Goal: Transaction & Acquisition: Purchase product/service

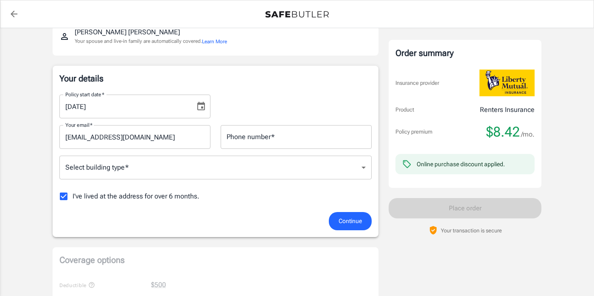
scroll to position [107, 0]
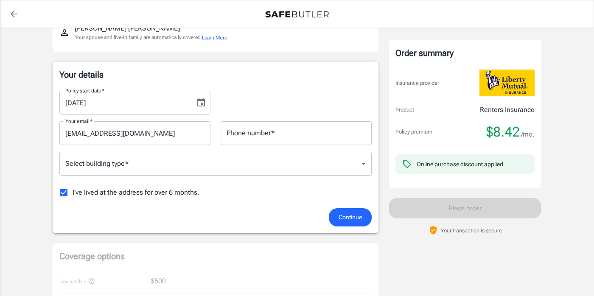
click at [363, 163] on body "Policy premium $ 8.42 /mo Liberty Mutual Renters Insurance 647 E 15TH AVE EUGEN…" at bounding box center [297, 294] width 594 height 802
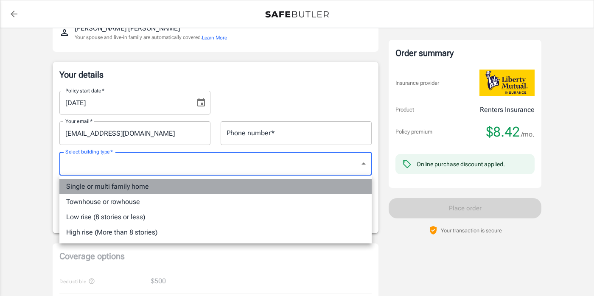
click at [294, 184] on li "Single or multi family home" at bounding box center [215, 186] width 312 height 15
type input "singlefamily"
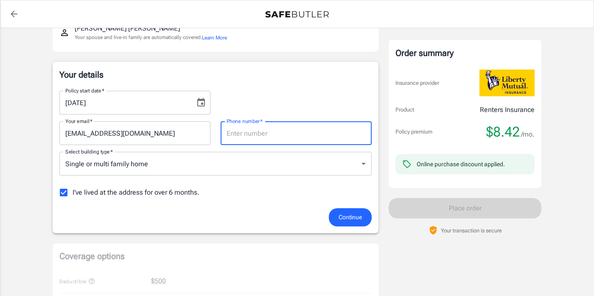
type input "7076945881"
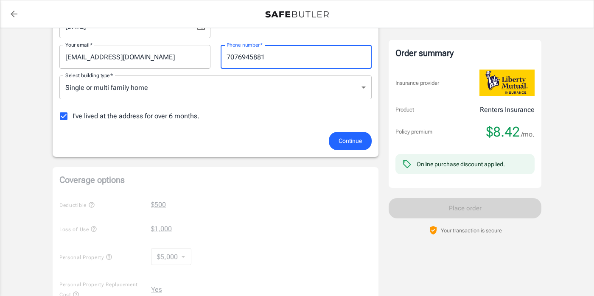
scroll to position [181, 0]
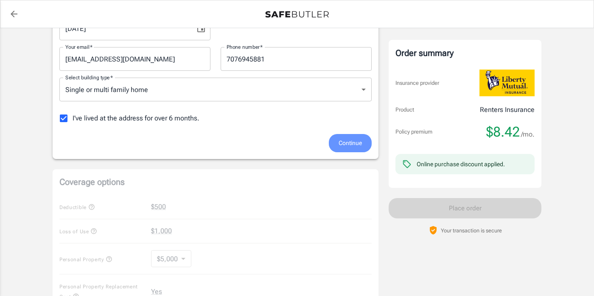
click at [341, 144] on span "Continue" at bounding box center [349, 143] width 23 height 11
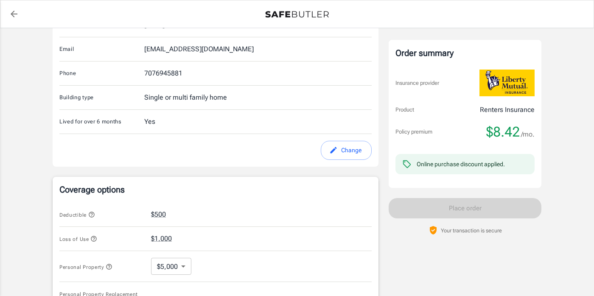
scroll to position [326, 0]
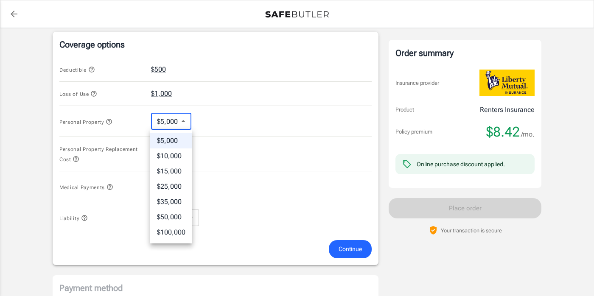
click at [188, 121] on body "Policy premium $ 8.42 /mo Liberty Mutual Renters Insurance 647 E 15TH AVE EUGEN…" at bounding box center [297, 79] width 594 height 810
click at [178, 159] on li "$10,000" at bounding box center [171, 155] width 42 height 15
type input "10000"
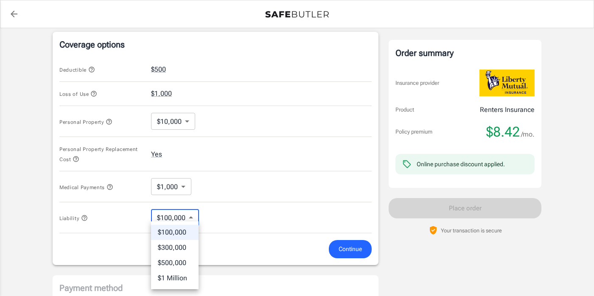
click at [190, 214] on body "Policy premium $ 8.42 /mo Liberty Mutual Renters Insurance 647 E 15TH AVE EUGEN…" at bounding box center [297, 79] width 594 height 810
click at [179, 260] on li "$500,000" at bounding box center [175, 262] width 48 height 15
type input "500000"
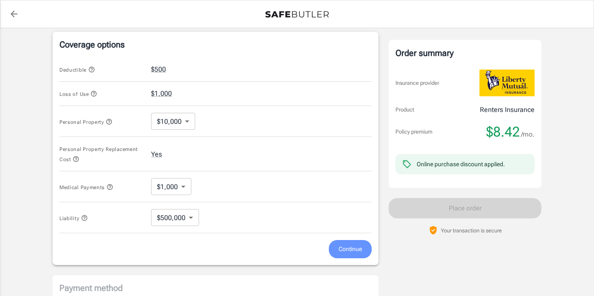
click at [339, 249] on span "Continue" at bounding box center [349, 249] width 23 height 11
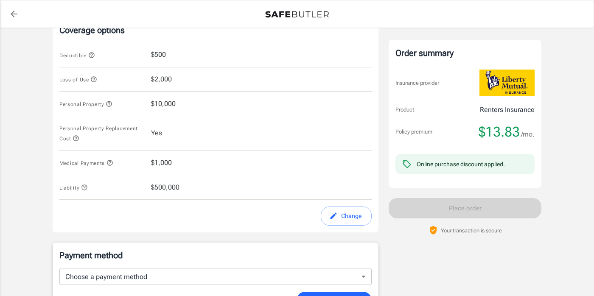
scroll to position [395, 0]
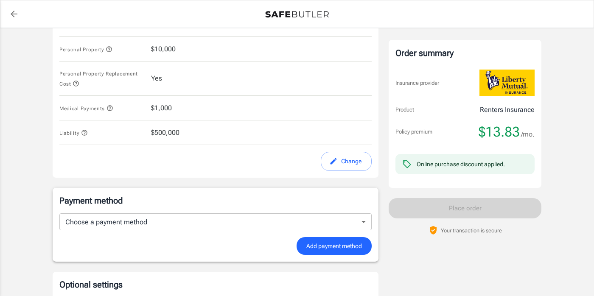
click at [344, 163] on button "Change" at bounding box center [346, 161] width 51 height 19
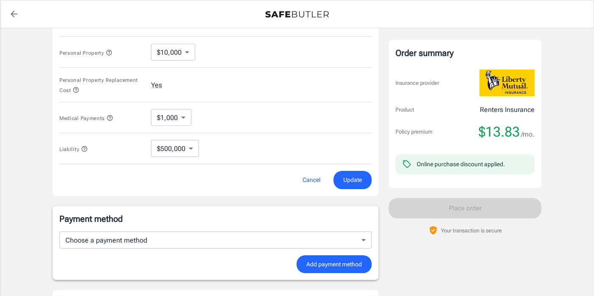
click at [191, 153] on body "Policy premium $ 13.83 /mo Liberty Mutual Renters Insurance 647 E 15TH AVE EUGE…" at bounding box center [297, 10] width 594 height 810
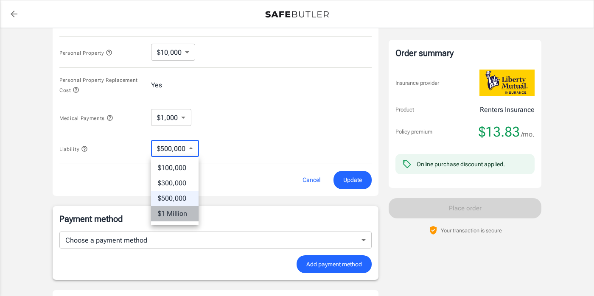
click at [180, 214] on li "$1 Million" at bounding box center [175, 213] width 48 height 15
type input "1MIL"
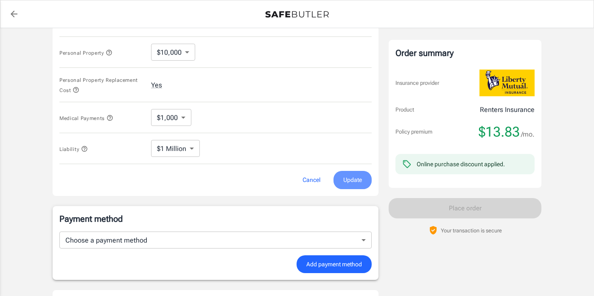
click at [348, 179] on span "Update" at bounding box center [352, 180] width 19 height 11
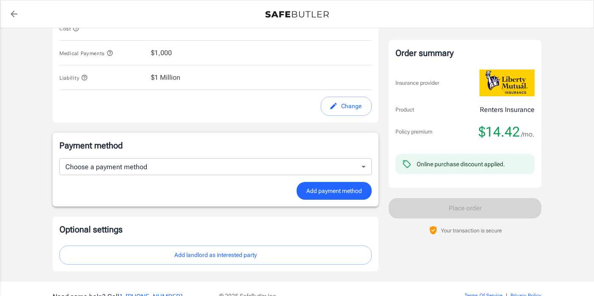
scroll to position [461, 0]
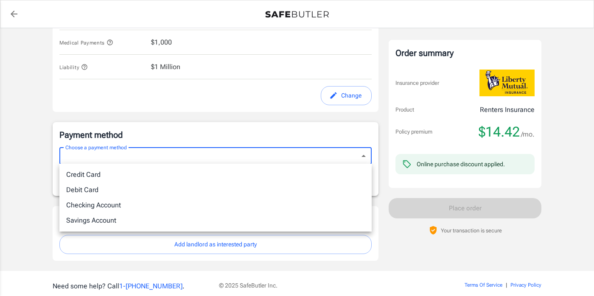
click at [338, 172] on li "Credit Card" at bounding box center [215, 174] width 312 height 15
type input "credit"
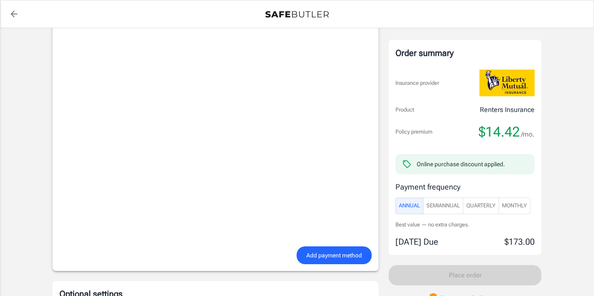
scroll to position [605, 0]
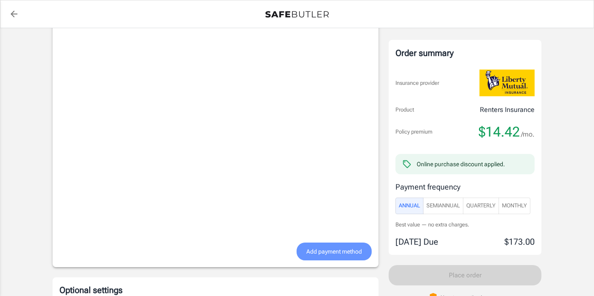
click at [328, 250] on span "Add payment method" at bounding box center [334, 251] width 56 height 11
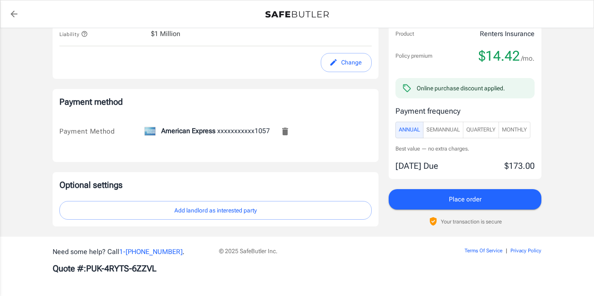
scroll to position [493, 0]
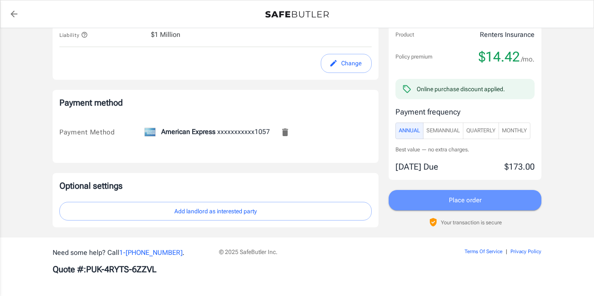
click at [458, 199] on span "Place order" at bounding box center [465, 200] width 33 height 11
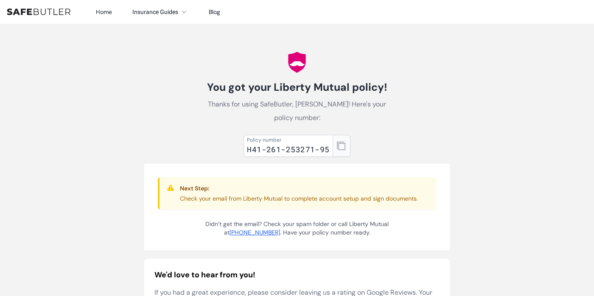
click at [342, 148] on icon "button" at bounding box center [341, 146] width 8 height 8
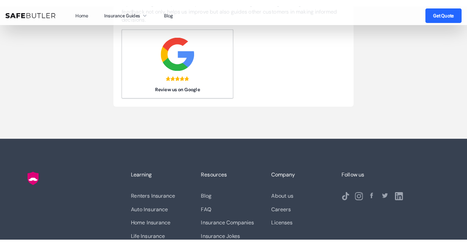
scroll to position [296, 0]
